Goal: Task Accomplishment & Management: Use online tool/utility

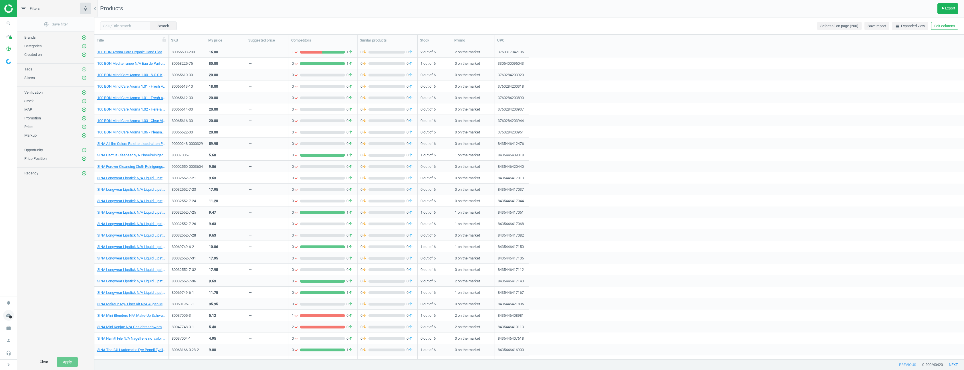
scroll to position [5, 5]
click at [8, 329] on icon "work" at bounding box center [8, 327] width 11 height 11
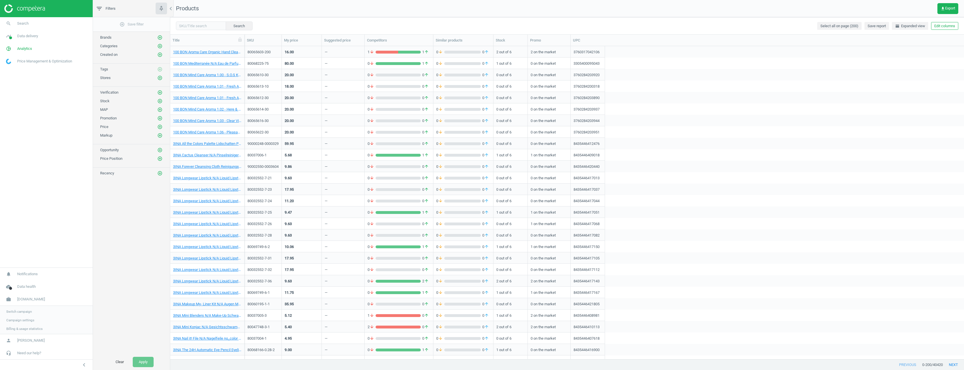
scroll to position [308, 790]
click at [19, 309] on span "Switch campaign" at bounding box center [18, 310] width 25 height 5
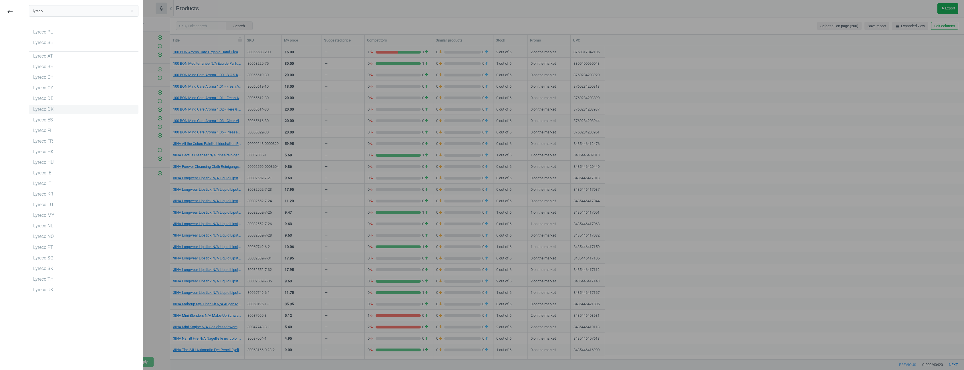
type input "lyreco"
click at [54, 108] on div "Lyreco DK" at bounding box center [84, 109] width 110 height 9
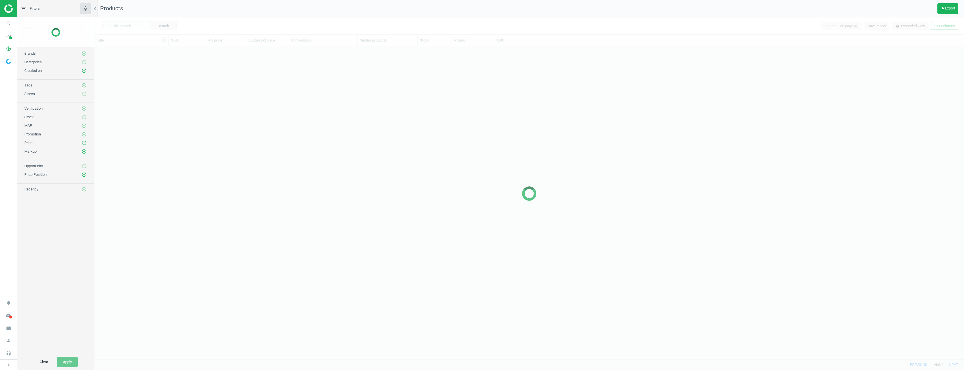
scroll to position [308, 865]
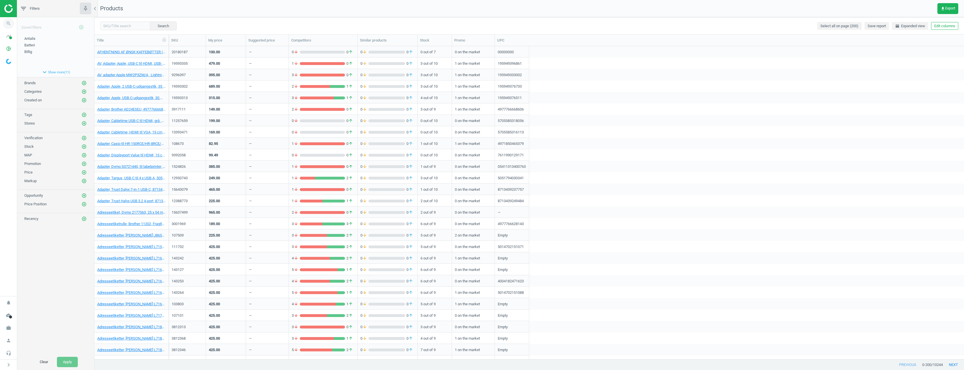
click at [5, 23] on icon "search" at bounding box center [8, 23] width 11 height 11
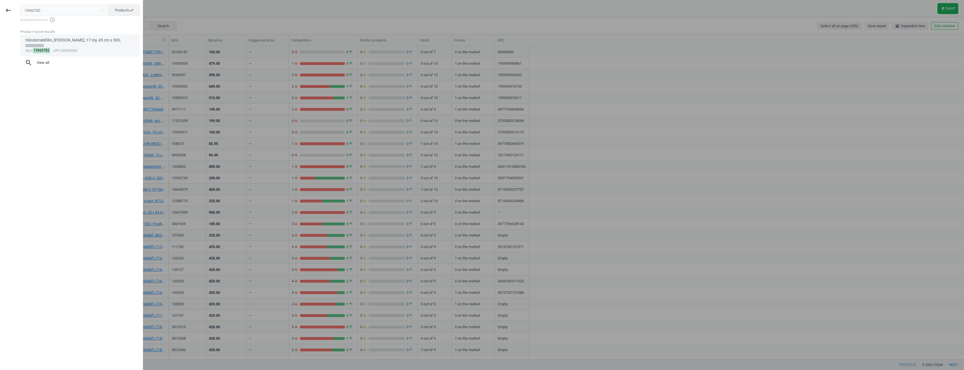
type input "15960782"
click at [49, 38] on div "Håndstrækfilm, [PERSON_NAME], 17 my, 45 cm x 300, 00000000" at bounding box center [80, 42] width 110 height 11
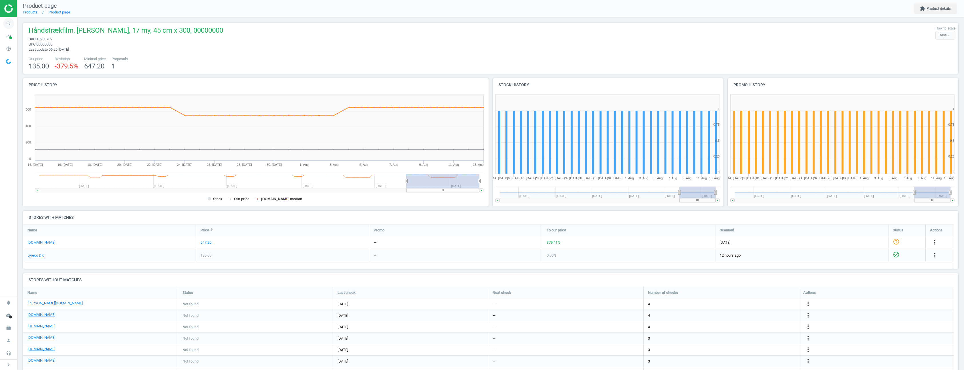
click at [7, 19] on icon "search" at bounding box center [8, 23] width 11 height 11
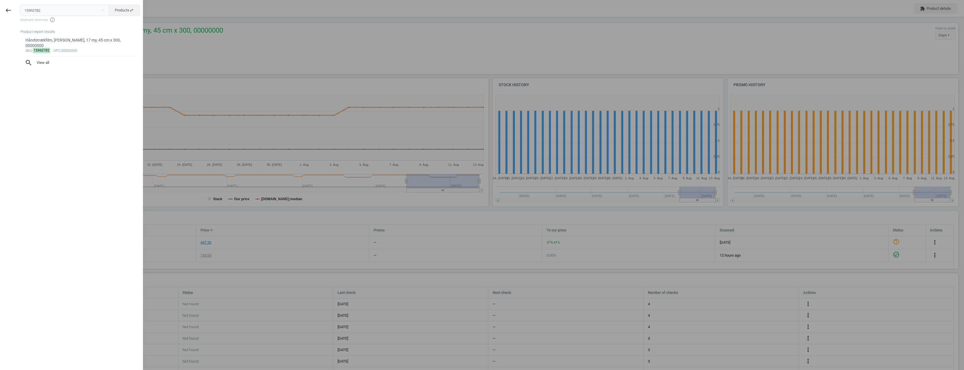
click at [37, 10] on input "15960782" at bounding box center [64, 10] width 89 height 11
type input "7746195"
click at [90, 50] on div "sku : 7746195 upc :Empty" at bounding box center [80, 51] width 110 height 5
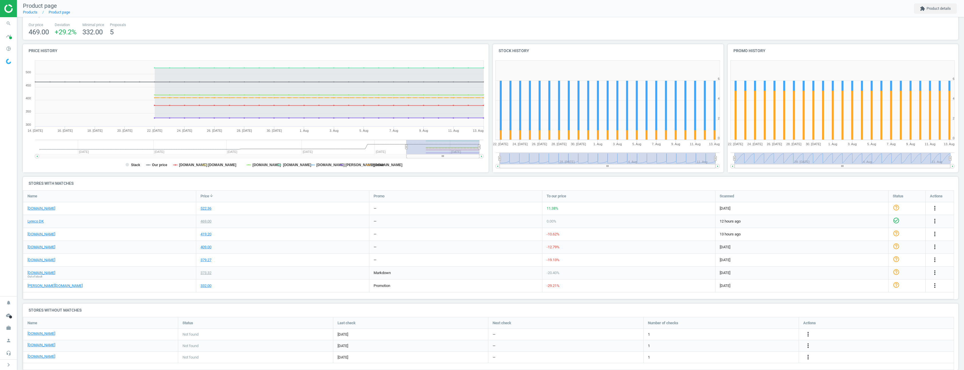
scroll to position [44, 0]
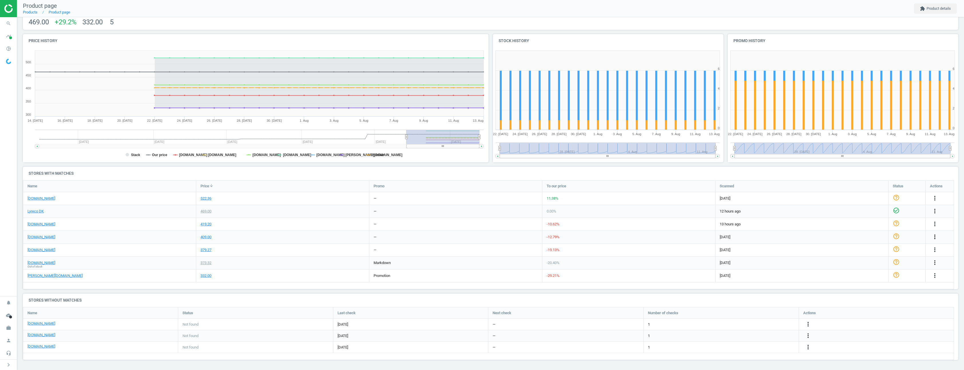
click at [936, 238] on icon "more_vert" at bounding box center [934, 236] width 7 height 7
click at [891, 249] on link "Edit URL/product option" at bounding box center [890, 250] width 78 height 9
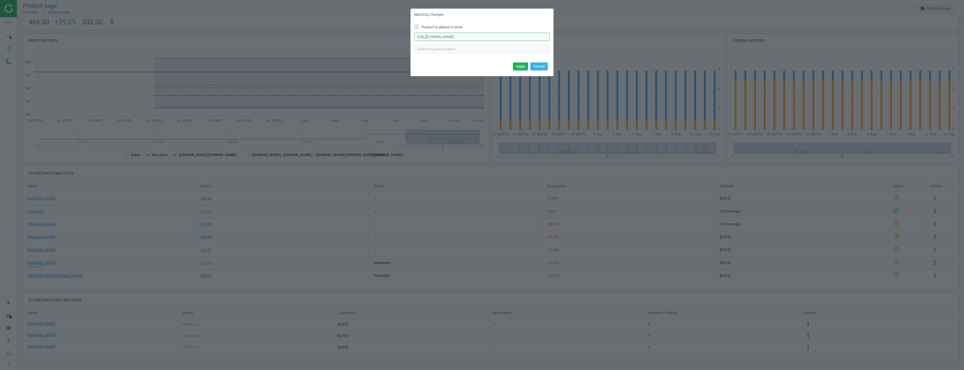
scroll to position [0, 5]
drag, startPoint x: 479, startPoint y: 37, endPoint x: 606, endPoint y: 37, distance: 127.9
click at [606, 37] on div "Matching Changes Product is absent in store [URL][DOMAIN_NAME] Enter correct pr…" at bounding box center [482, 185] width 964 height 370
